Goal: Task Accomplishment & Management: Use online tool/utility

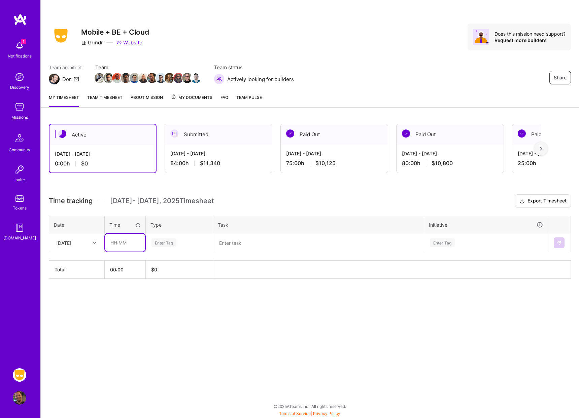
click at [129, 243] on input "text" at bounding box center [125, 243] width 40 height 18
type input "08:00"
click at [183, 247] on div "Enter Tag" at bounding box center [179, 243] width 57 height 8
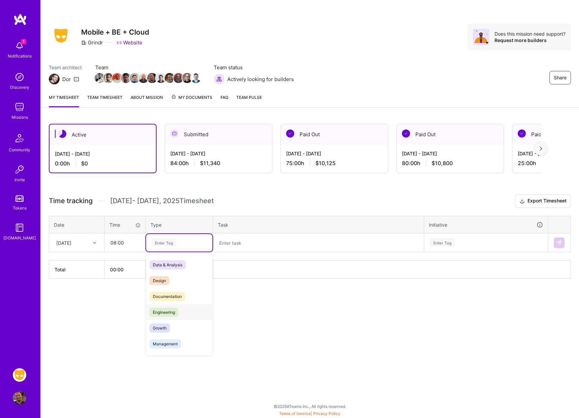
click at [186, 311] on div "Engineering" at bounding box center [179, 312] width 66 height 16
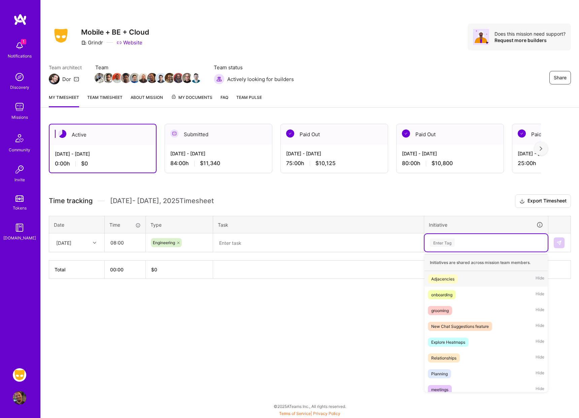
click at [456, 242] on div "Enter Tag" at bounding box center [486, 243] width 114 height 8
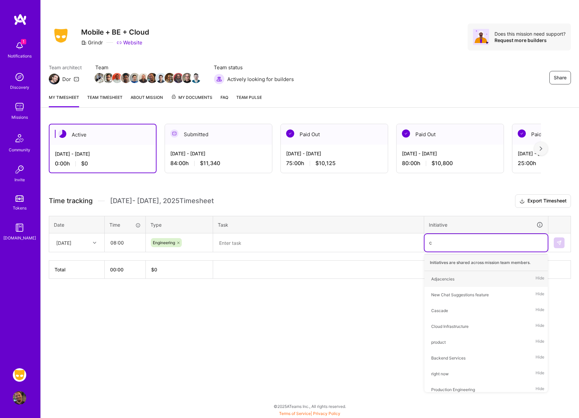
type input "cl"
click at [448, 281] on div "Cloud Infrastructure" at bounding box center [449, 279] width 37 height 7
click at [258, 243] on textarea at bounding box center [318, 242] width 209 height 17
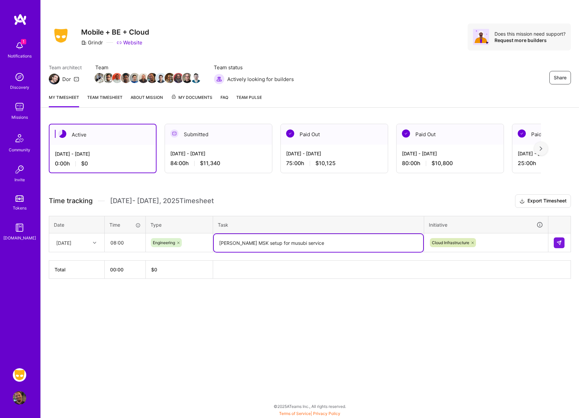
click at [564, 244] on div at bounding box center [558, 243] width 11 height 11
click at [325, 244] on textarea "[PERSON_NAME] MSK setup for musubi service" at bounding box center [318, 243] width 209 height 18
click at [240, 242] on textarea "[PERSON_NAME] MSK setup for musubi service and dms2sf service" at bounding box center [318, 243] width 209 height 18
drag, startPoint x: 257, startPoint y: 242, endPoint x: 268, endPoint y: 245, distance: 11.9
click at [257, 242] on textarea "[PERSON_NAME] MSK setup for musubi service and dms2sf service" at bounding box center [318, 243] width 209 height 18
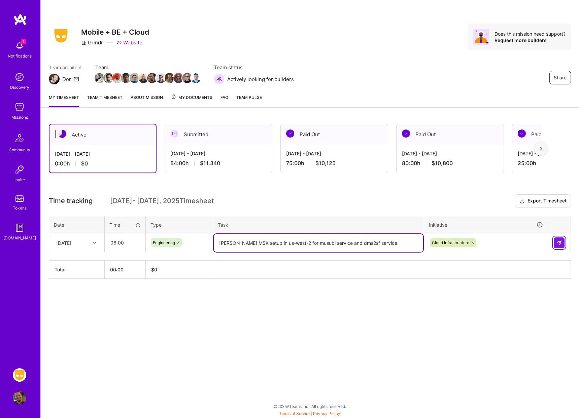
type textarea "[PERSON_NAME] MSK setup in us-west-2 for musubi service and dms2sf service"
click at [557, 244] on img at bounding box center [558, 242] width 5 height 5
